Goal: Information Seeking & Learning: Learn about a topic

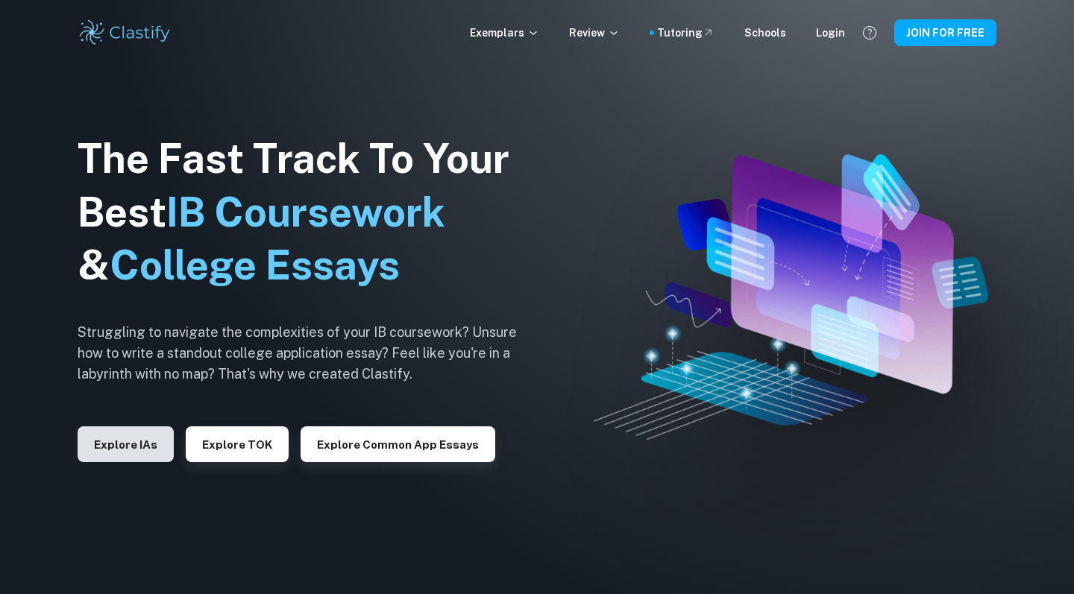
click at [134, 449] on button "Explore IAs" at bounding box center [126, 444] width 96 height 36
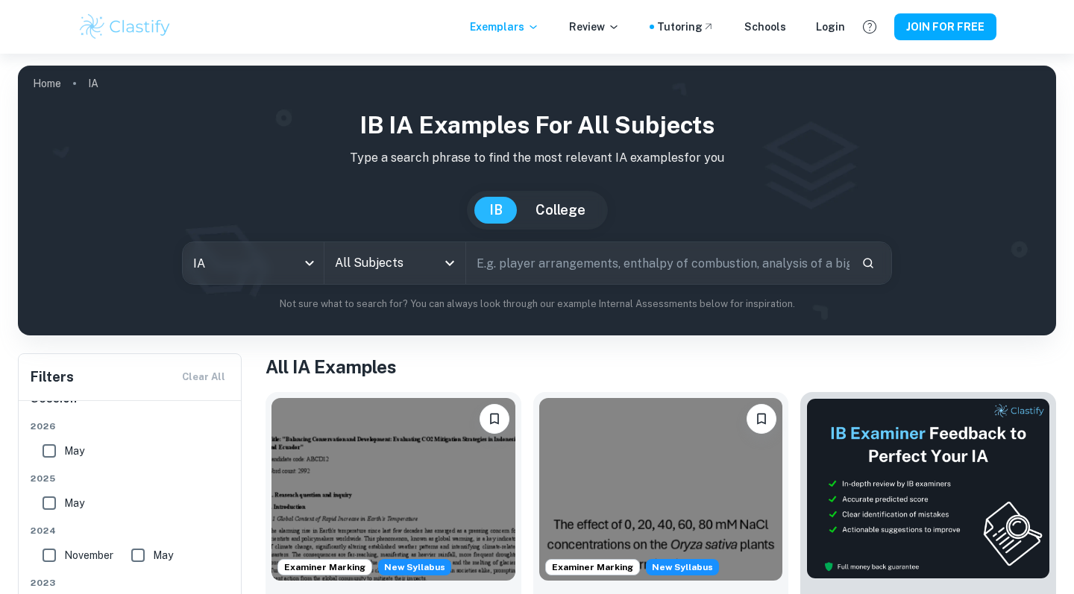
scroll to position [76, 0]
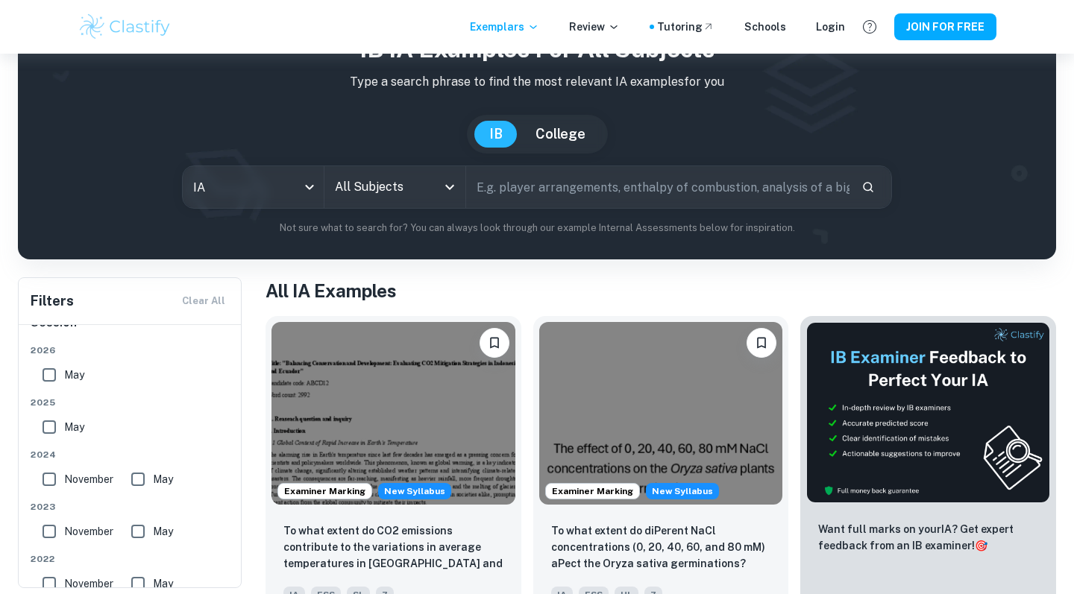
click at [368, 198] on input "All Subjects" at bounding box center [383, 187] width 105 height 28
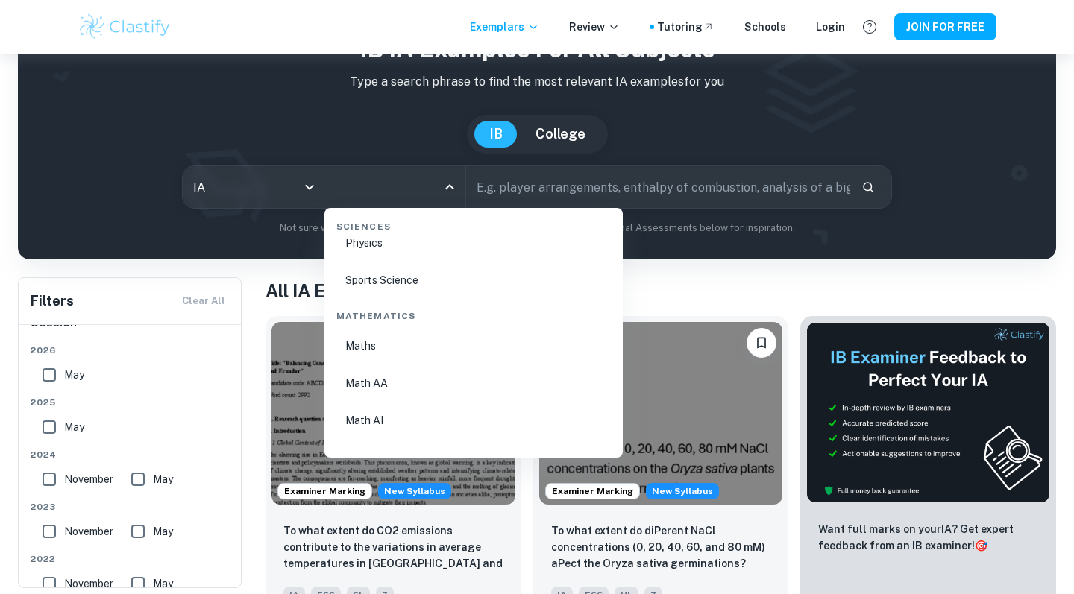
scroll to position [2486, 0]
click at [358, 397] on li "Math AA" at bounding box center [473, 388] width 286 height 34
type input "Math AA"
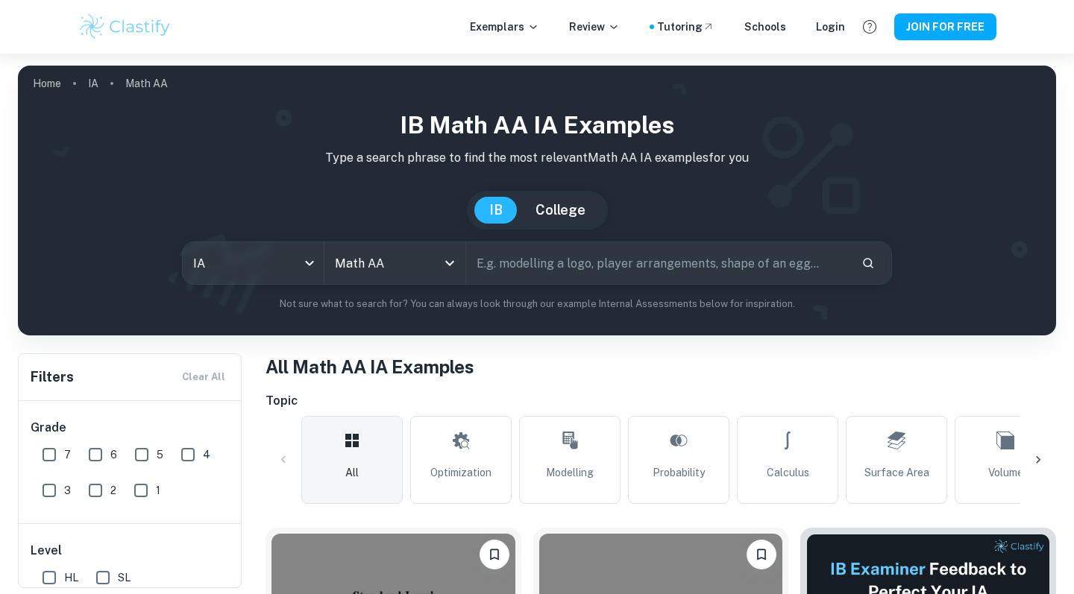
click at [540, 187] on div "IB Math AA IA examples Type a search phrase to find the most relevant Math AA I…" at bounding box center [537, 209] width 1014 height 204
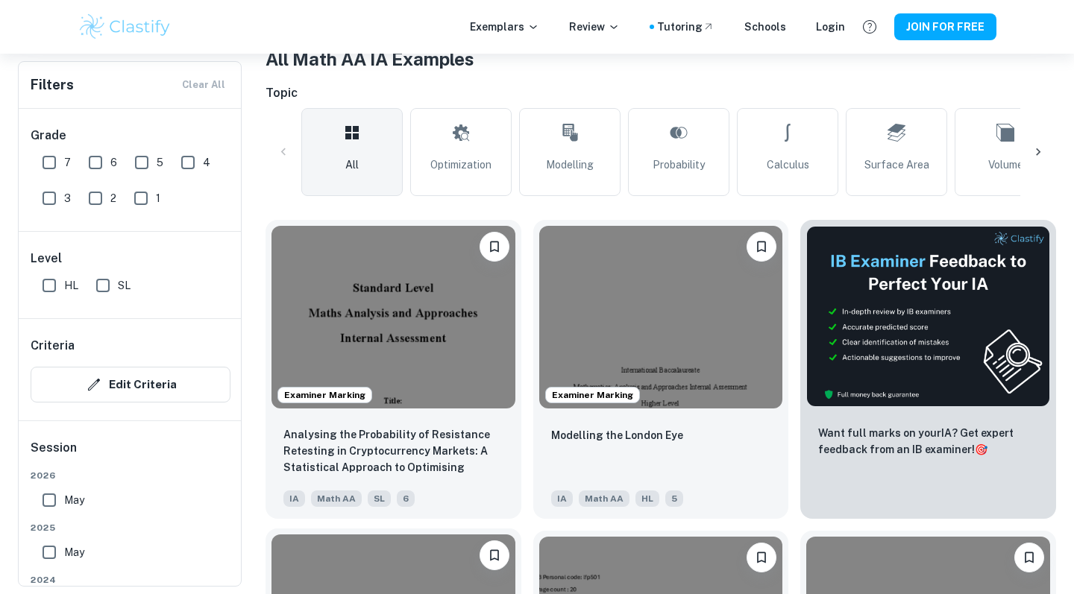
scroll to position [305, 0]
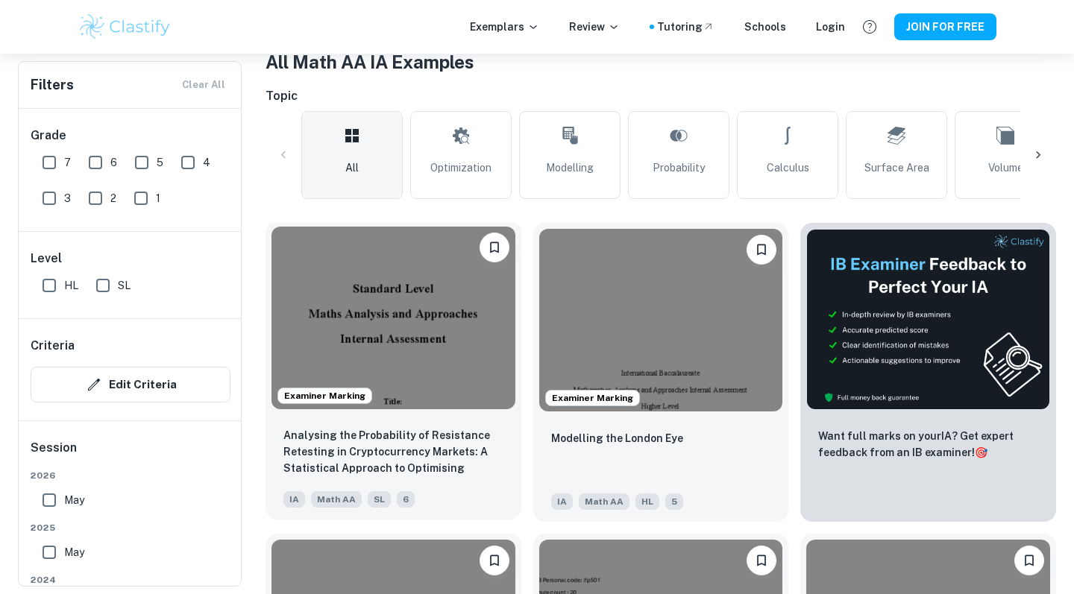
click at [388, 318] on img at bounding box center [393, 318] width 244 height 183
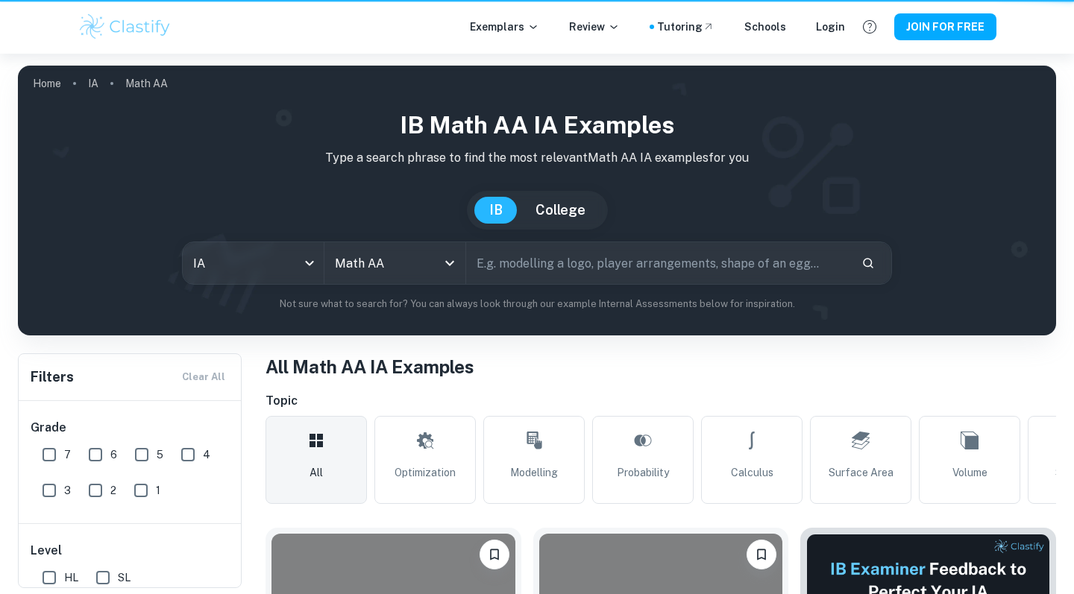
scroll to position [305, 0]
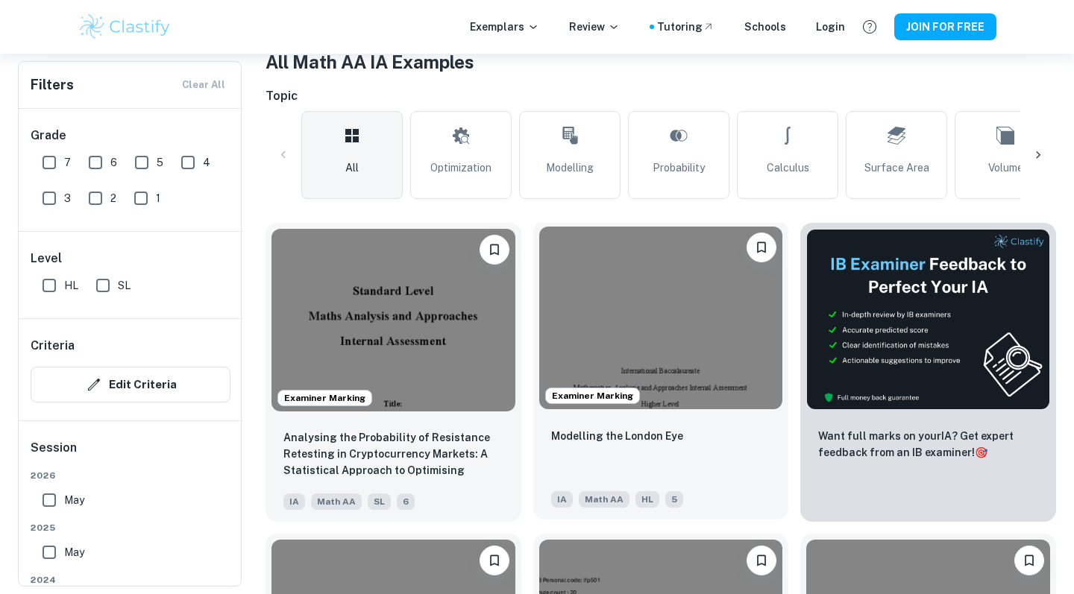
click at [703, 312] on img at bounding box center [661, 318] width 244 height 183
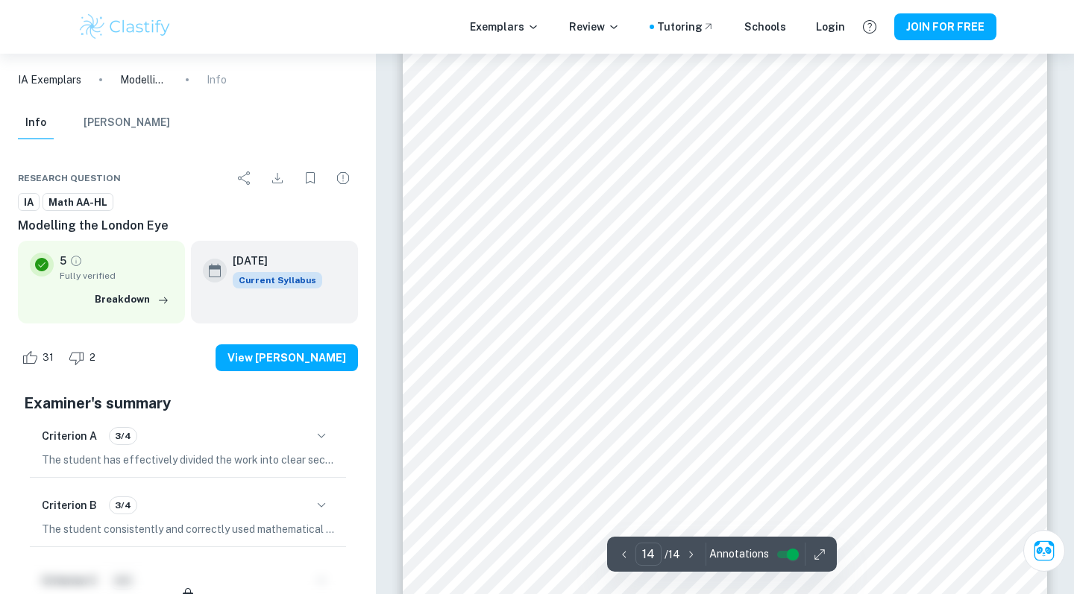
scroll to position [12235, 0]
type input "11"
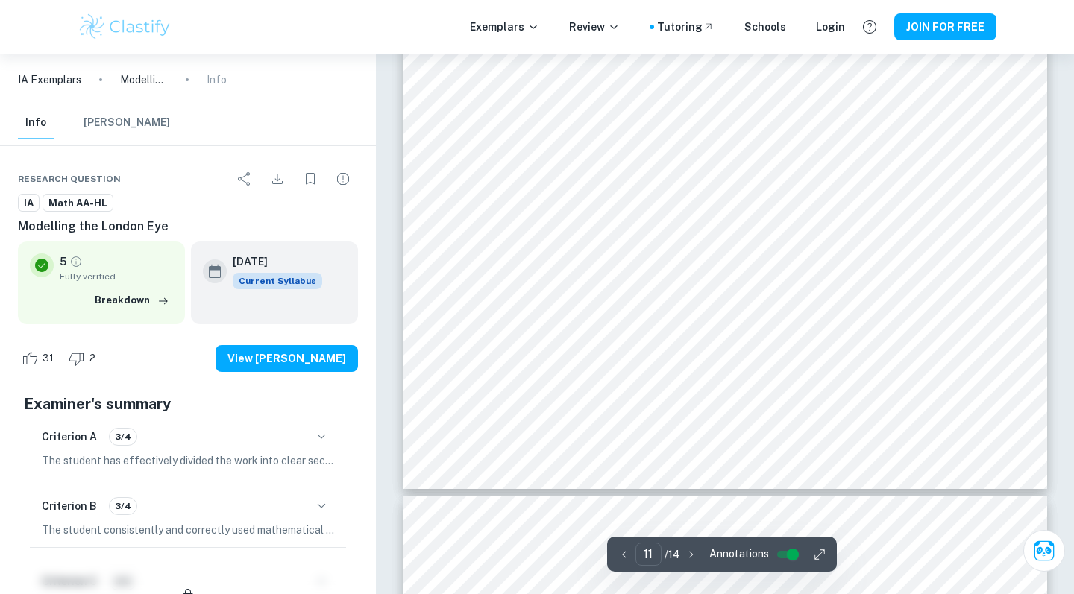
scroll to position [9976, 0]
